Goal: Transaction & Acquisition: Purchase product/service

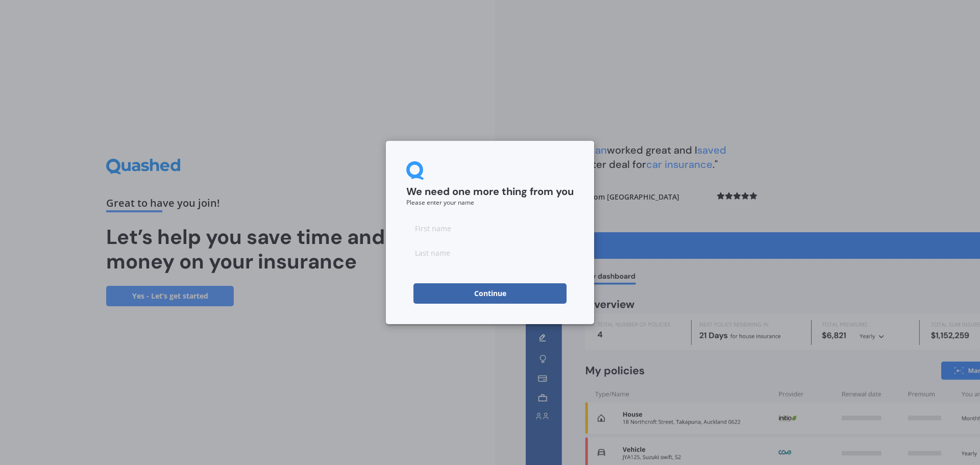
click at [454, 229] on input at bounding box center [489, 228] width 167 height 20
type input "[PERSON_NAME]"
type input "Wall"
click at [489, 295] on button "Continue" at bounding box center [490, 293] width 153 height 20
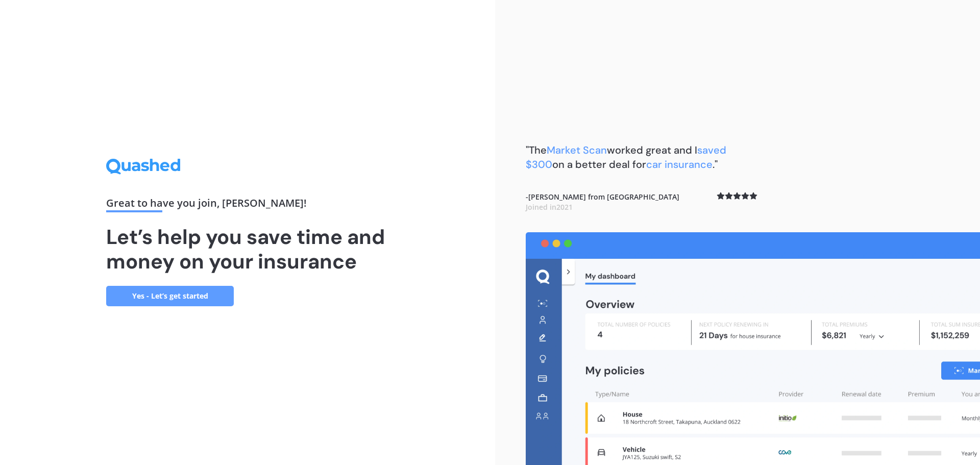
click at [429, 372] on div "Great to have you join , [PERSON_NAME] ! Let’s help you save time and money on …" at bounding box center [247, 232] width 495 height 465
click at [167, 294] on link "Yes - Let’s get started" at bounding box center [170, 296] width 128 height 20
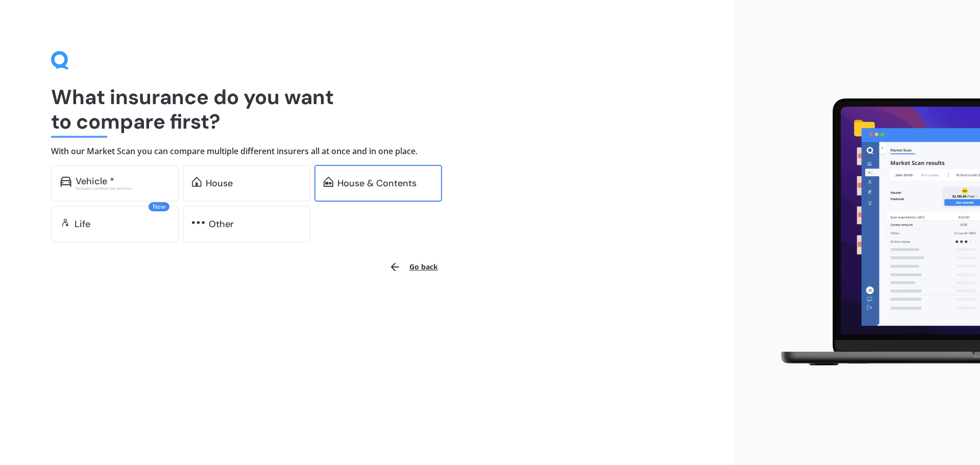
click at [353, 184] on div "House & Contents" at bounding box center [376, 183] width 79 height 10
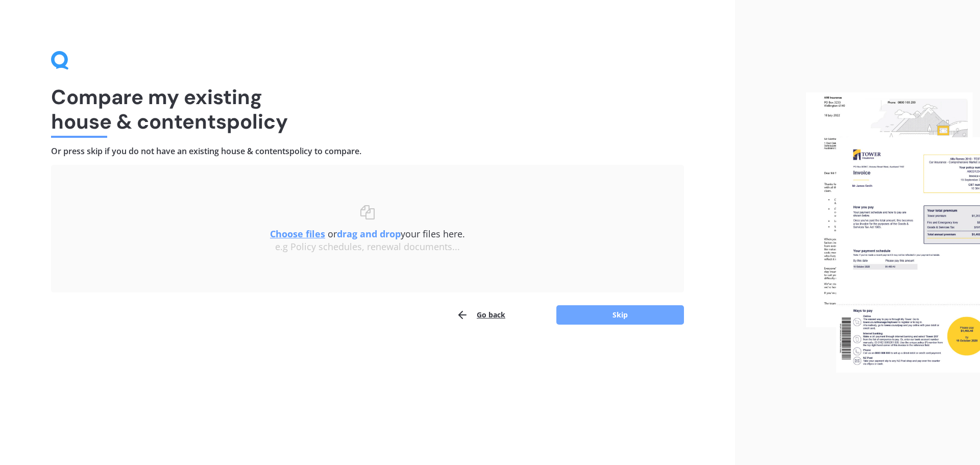
click at [621, 314] on button "Skip" at bounding box center [620, 314] width 128 height 19
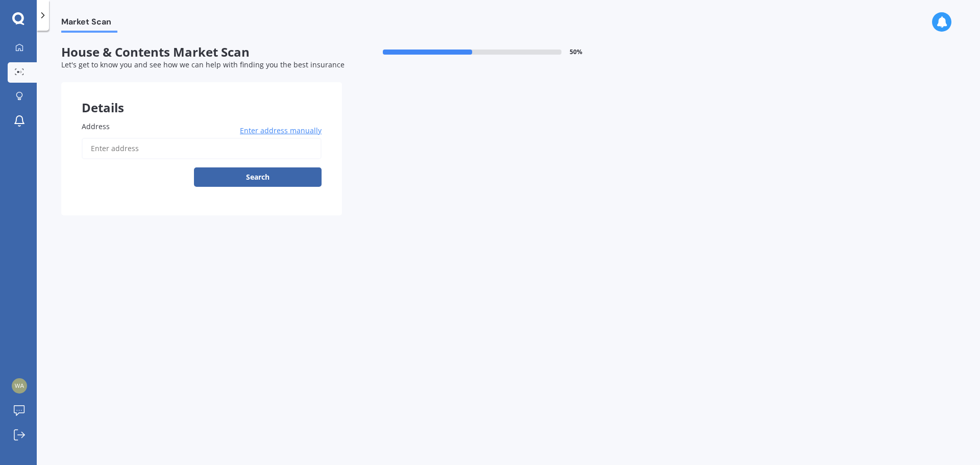
click at [142, 355] on div "Market Scan House & Contents Market Scan 50 % Let's get to know you and see how…" at bounding box center [508, 250] width 943 height 434
click at [120, 147] on input "Address" at bounding box center [202, 148] width 240 height 21
type input "[STREET_ADDRESS]"
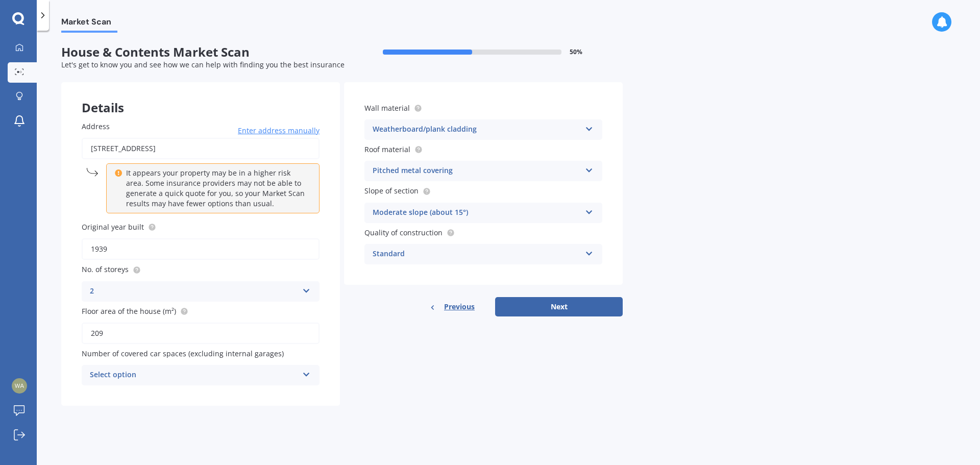
click at [162, 204] on p "It appears your property may be in a higher risk area. Some insurance providers…" at bounding box center [216, 188] width 181 height 41
click at [567, 308] on button "Next" at bounding box center [559, 306] width 128 height 19
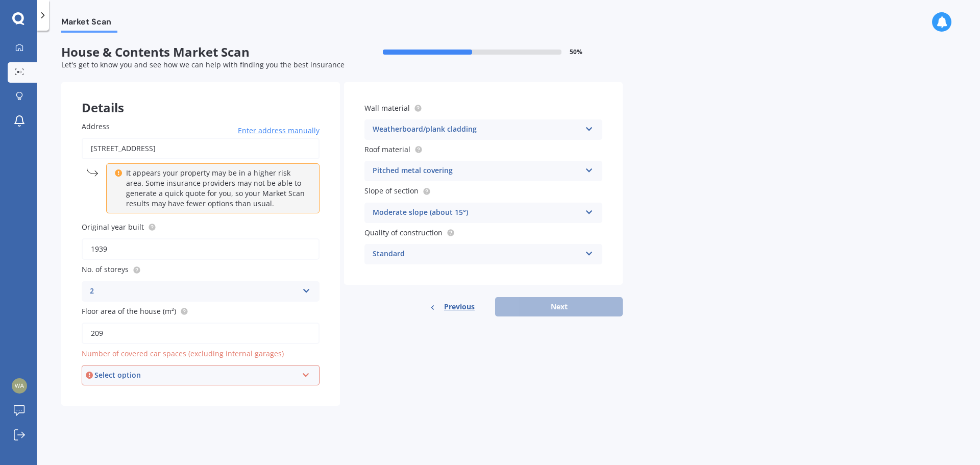
click at [303, 377] on icon at bounding box center [306, 373] width 9 height 7
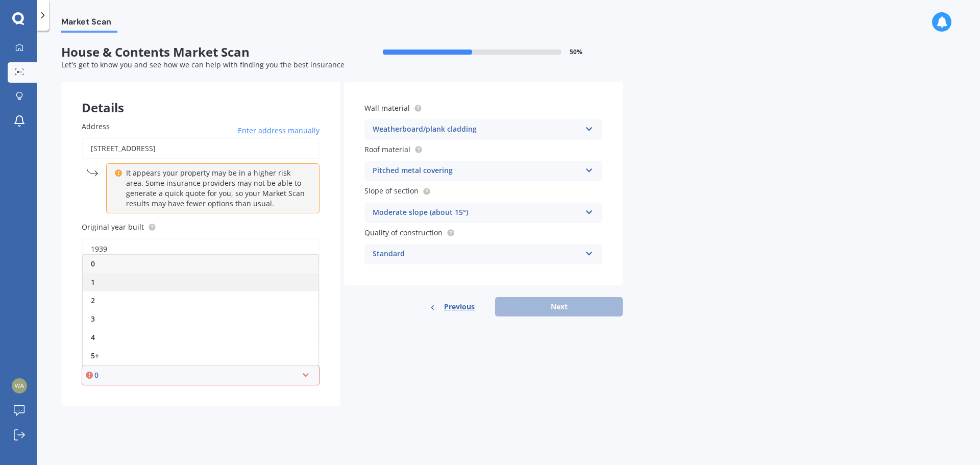
click at [214, 289] on div "1" at bounding box center [201, 282] width 236 height 18
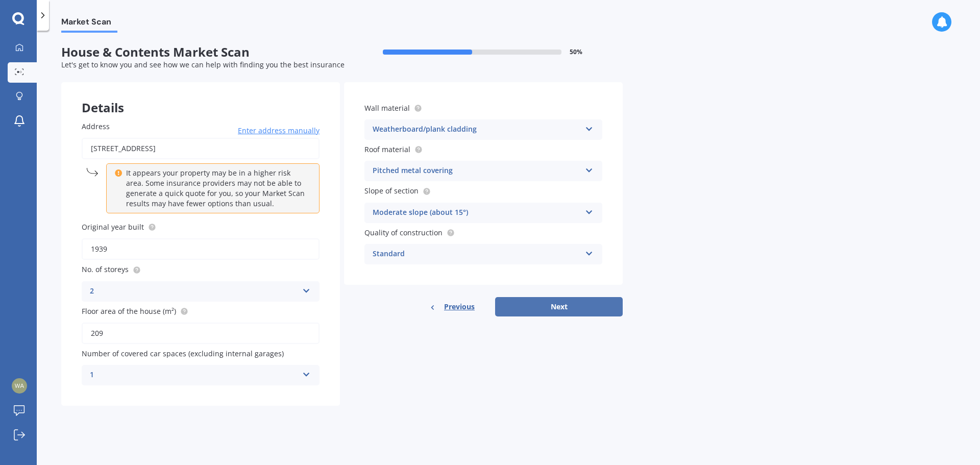
click at [565, 311] on button "Next" at bounding box center [559, 306] width 128 height 19
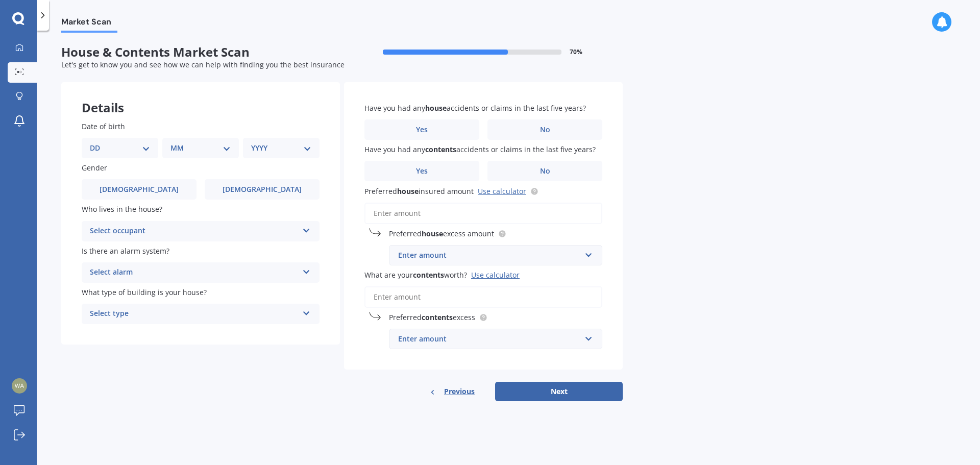
click at [141, 148] on select "DD 01 02 03 04 05 06 07 08 09 10 11 12 13 14 15 16 17 18 19 20 21 22 23 24 25 2…" at bounding box center [120, 147] width 60 height 11
select select "19"
click at [98, 142] on select "DD 01 02 03 04 05 06 07 08 09 10 11 12 13 14 15 16 17 18 19 20 21 22 23 24 25 2…" at bounding box center [120, 147] width 60 height 11
click at [226, 149] on select "MM 01 02 03 04 05 06 07 08 09 10 11 12" at bounding box center [203, 147] width 56 height 11
select select "07"
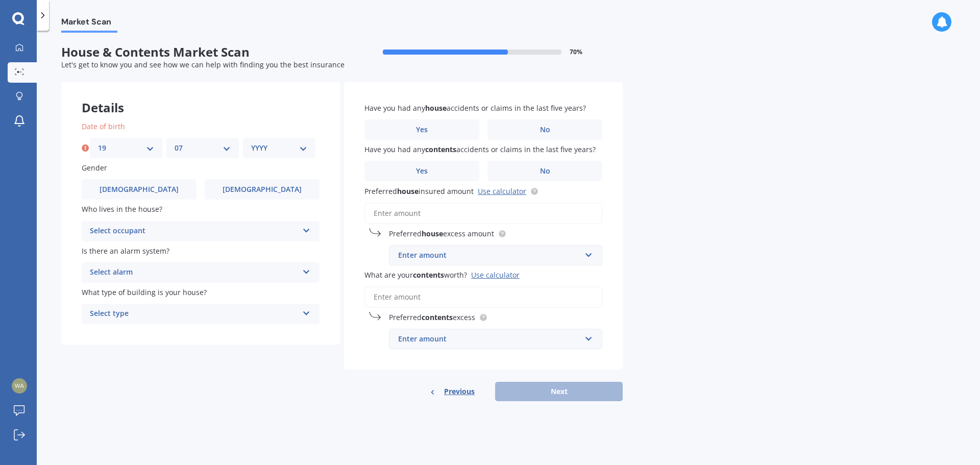
click at [175, 142] on select "MM 01 02 03 04 05 06 07 08 09 10 11 12" at bounding box center [203, 147] width 56 height 11
click at [284, 148] on select "YYYY 2009 2008 2007 2006 2005 2004 2003 2002 2001 2000 1999 1998 1997 1996 1995…" at bounding box center [279, 147] width 56 height 11
select select "1960"
click at [251, 142] on select "YYYY 2009 2008 2007 2006 2005 2004 2003 2002 2001 2000 1999 1998 1997 1996 1995…" at bounding box center [279, 147] width 56 height 11
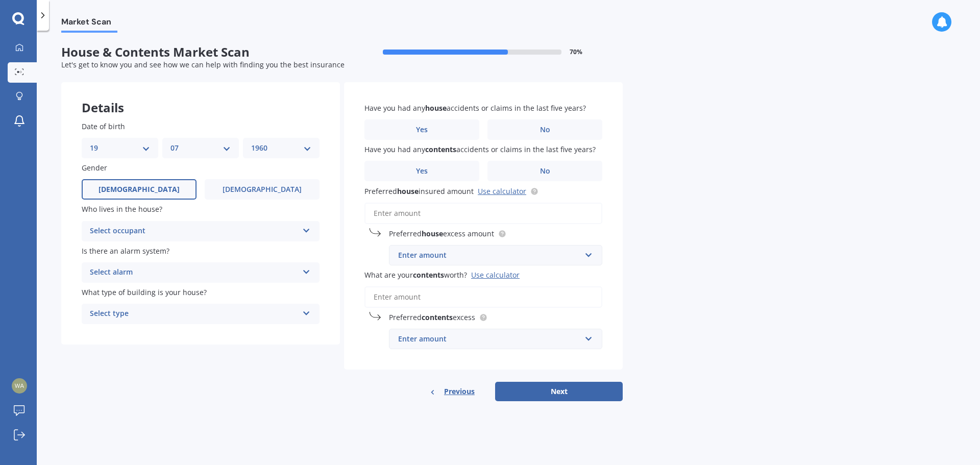
click at [150, 190] on label "[DEMOGRAPHIC_DATA]" at bounding box center [139, 189] width 115 height 20
click at [0, 0] on input "[DEMOGRAPHIC_DATA]" at bounding box center [0, 0] width 0 height 0
click at [177, 232] on div "Select occupant" at bounding box center [194, 231] width 208 height 12
click at [156, 254] on div "Owner" at bounding box center [200, 251] width 237 height 18
click at [166, 274] on div "Select alarm" at bounding box center [194, 272] width 208 height 12
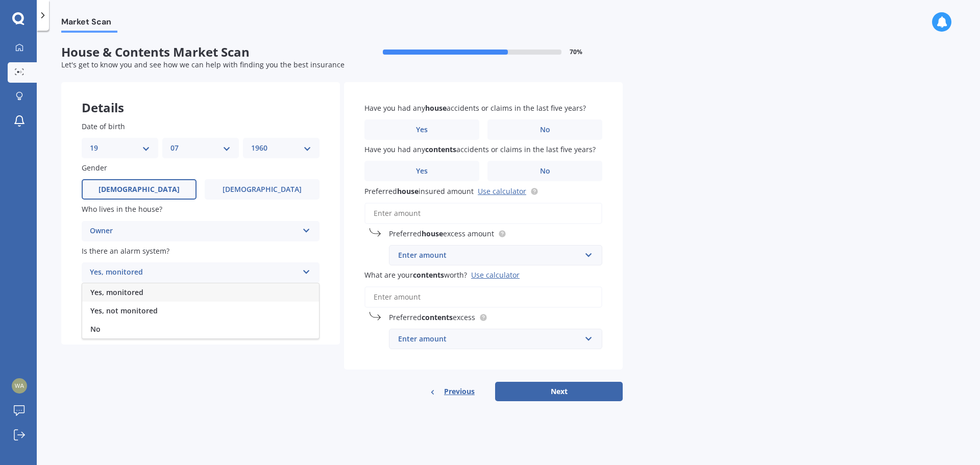
click at [125, 329] on div "No" at bounding box center [200, 329] width 237 height 18
click at [192, 311] on div "Select type" at bounding box center [194, 314] width 208 height 12
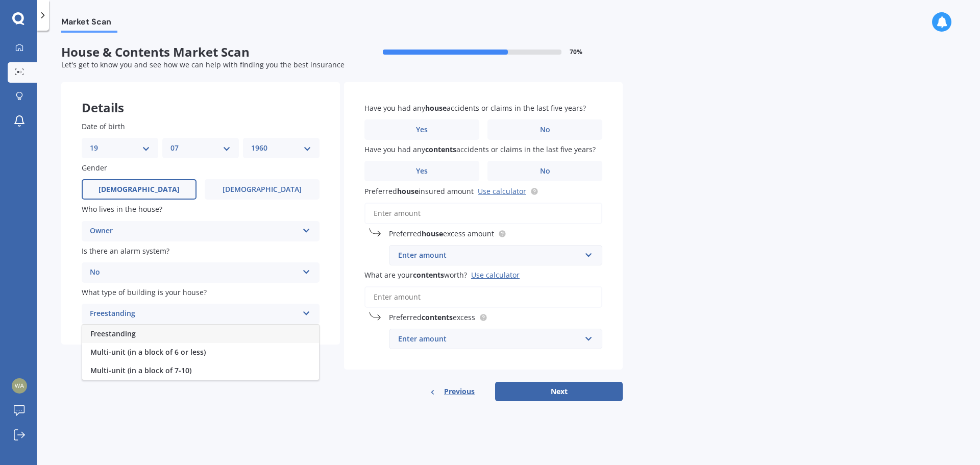
click at [150, 336] on div "Freestanding" at bounding box center [200, 334] width 237 height 18
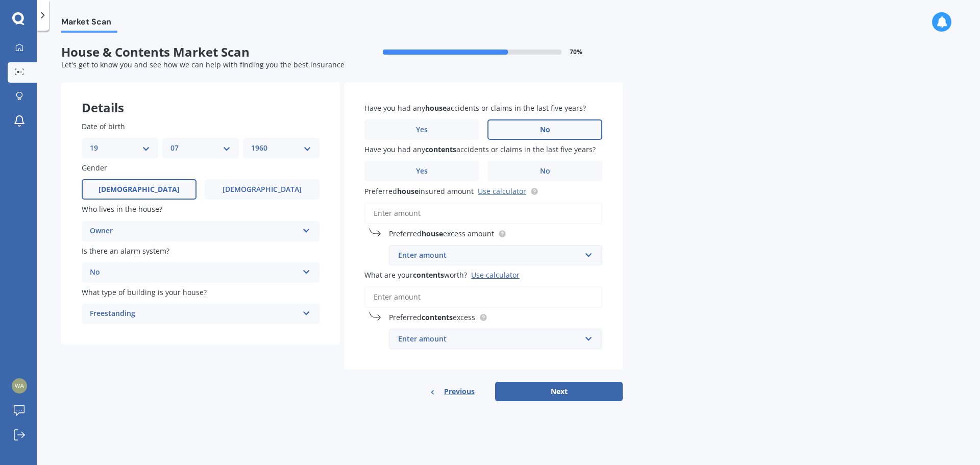
click at [546, 131] on span "No" at bounding box center [545, 130] width 10 height 9
click at [0, 0] on input "No" at bounding box center [0, 0] width 0 height 0
click at [546, 171] on span "No" at bounding box center [545, 171] width 10 height 9
click at [0, 0] on input "No" at bounding box center [0, 0] width 0 height 0
click at [512, 191] on link "Use calculator" at bounding box center [502, 191] width 49 height 10
